Goal: Navigation & Orientation: Go to known website

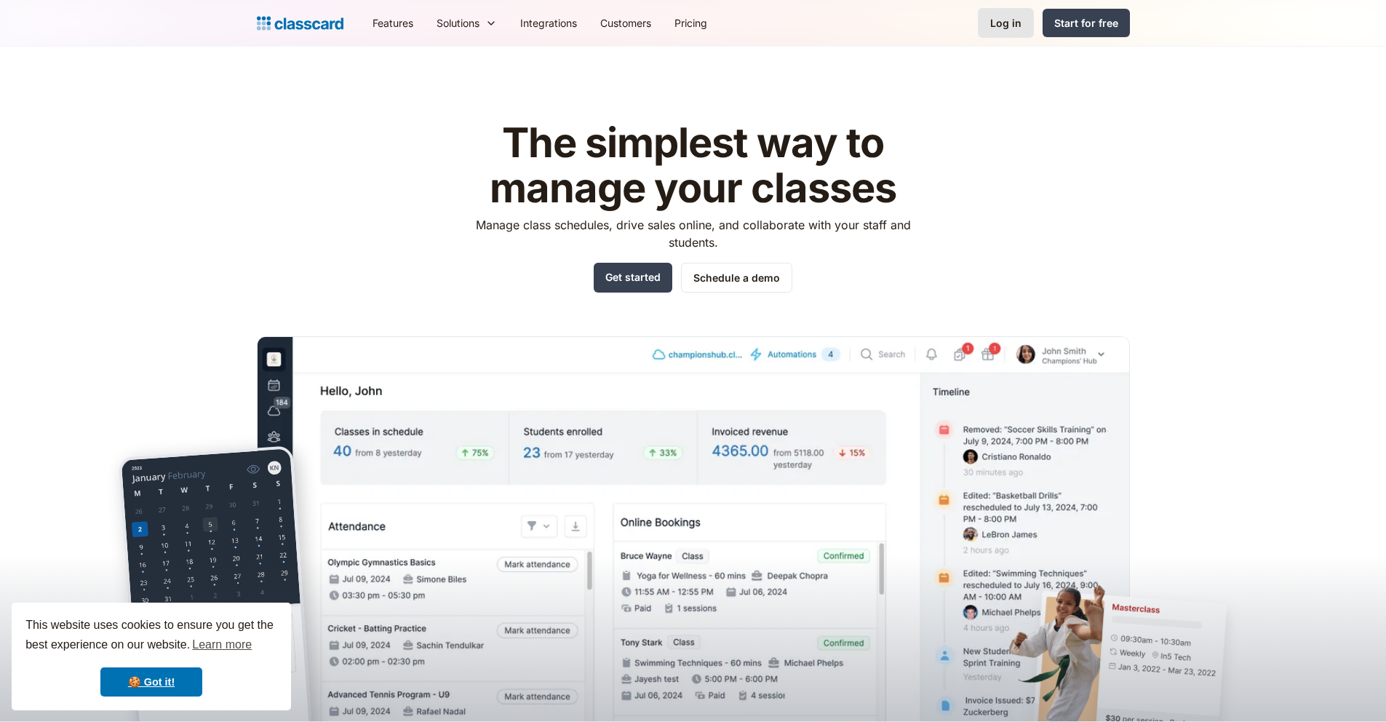
click at [1005, 23] on div "Log in" at bounding box center [1005, 22] width 31 height 15
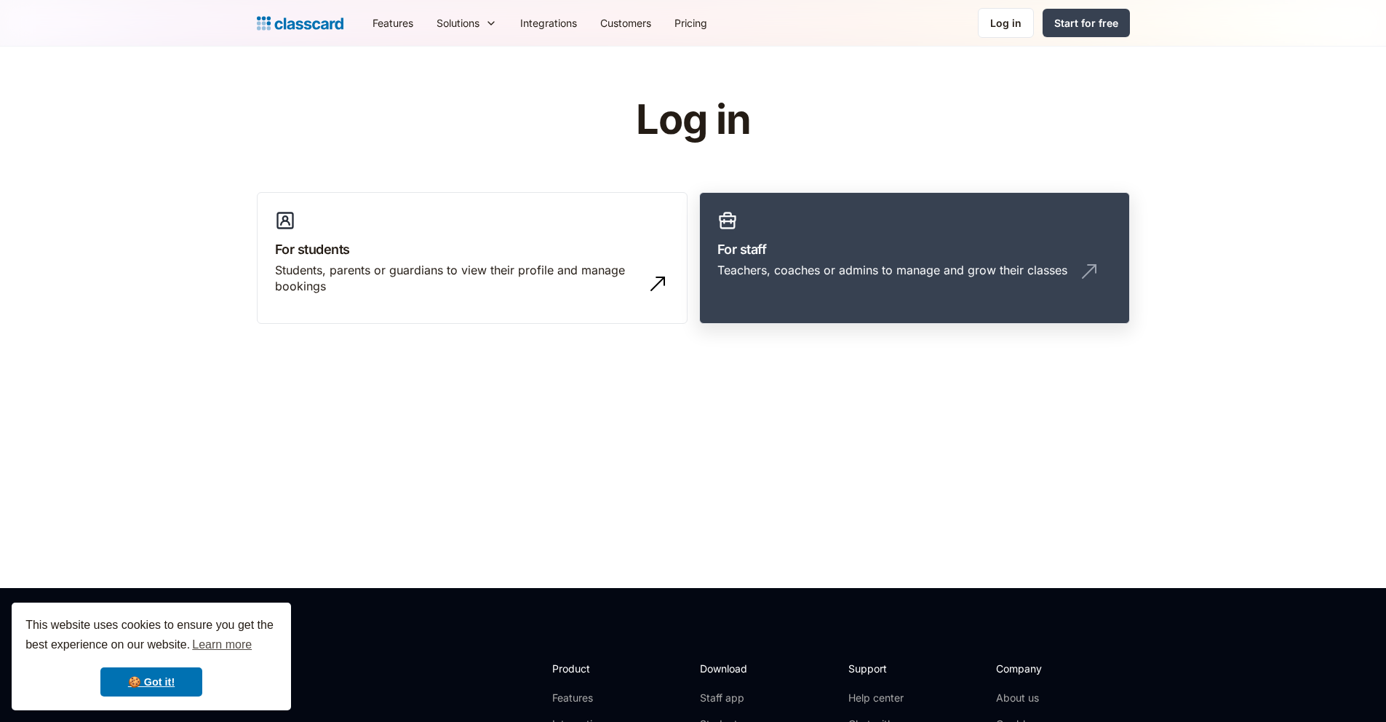
click at [834, 247] on h3 "For staff" at bounding box center [915, 249] width 394 height 20
